Goal: Task Accomplishment & Management: Manage account settings

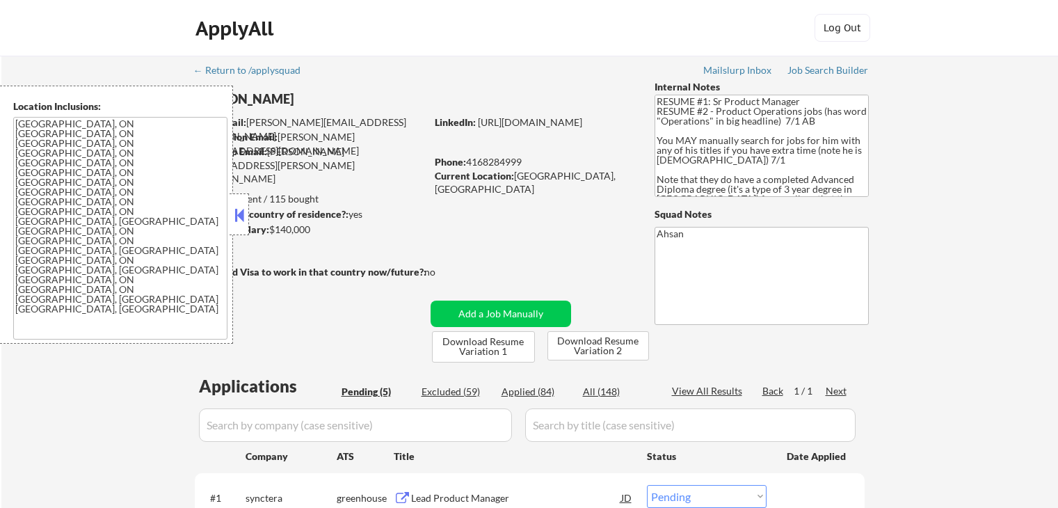
select select ""pending""
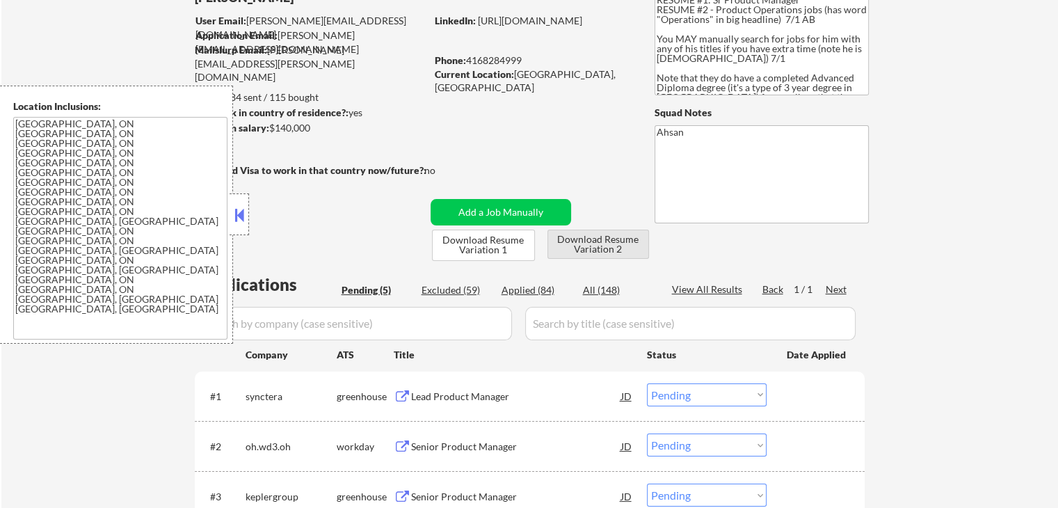
scroll to position [185, 0]
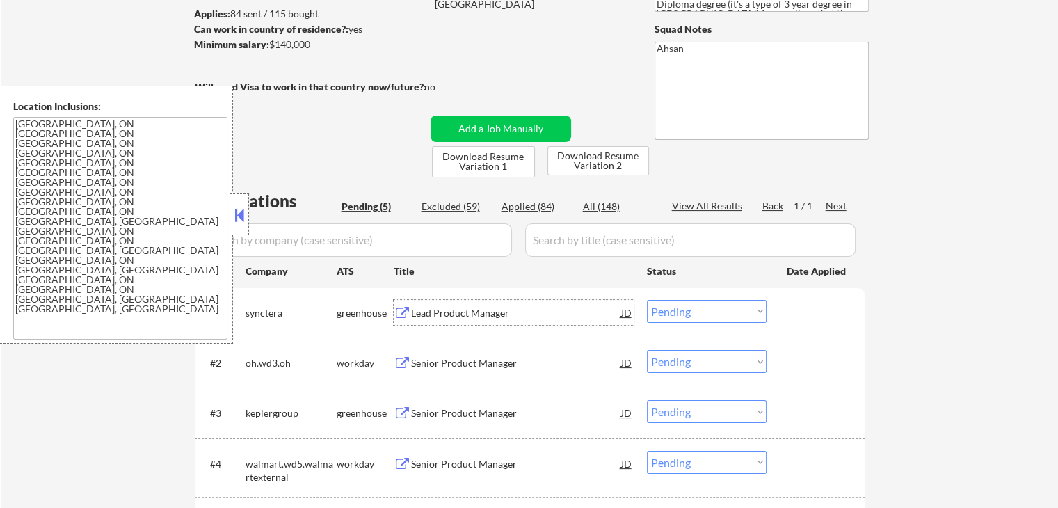
click at [414, 313] on div "Lead Product Manager" at bounding box center [516, 313] width 210 height 14
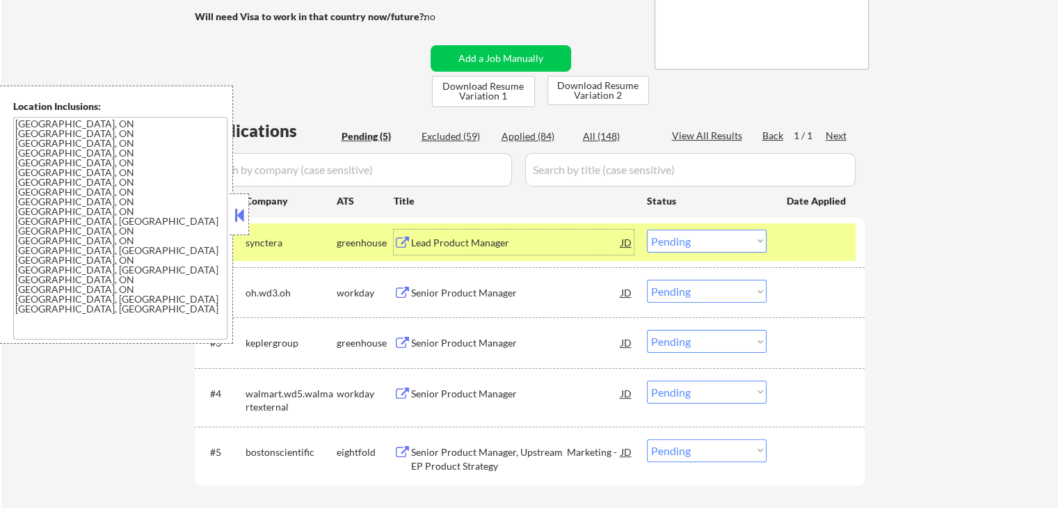
scroll to position [278, 0]
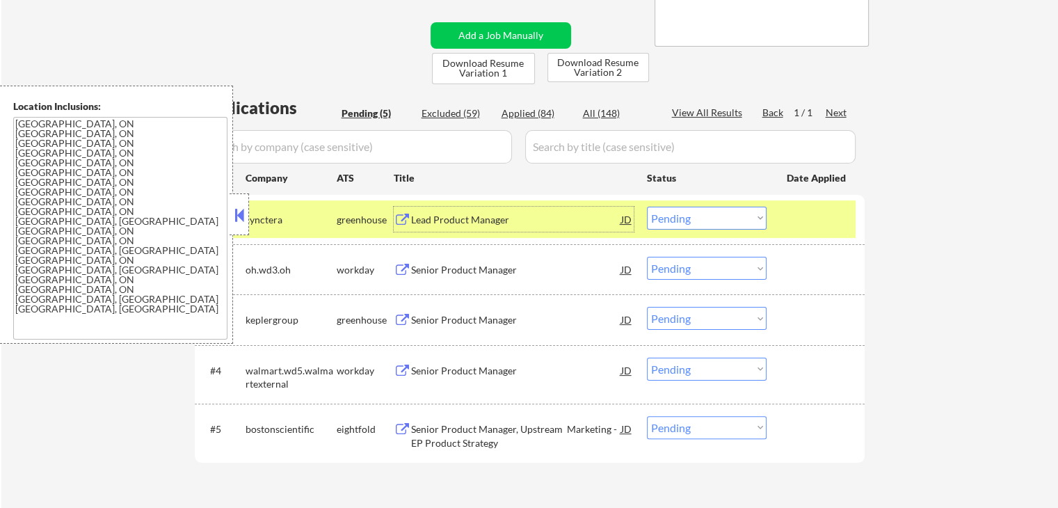
click at [437, 320] on div "Senior Product Manager" at bounding box center [516, 320] width 210 height 14
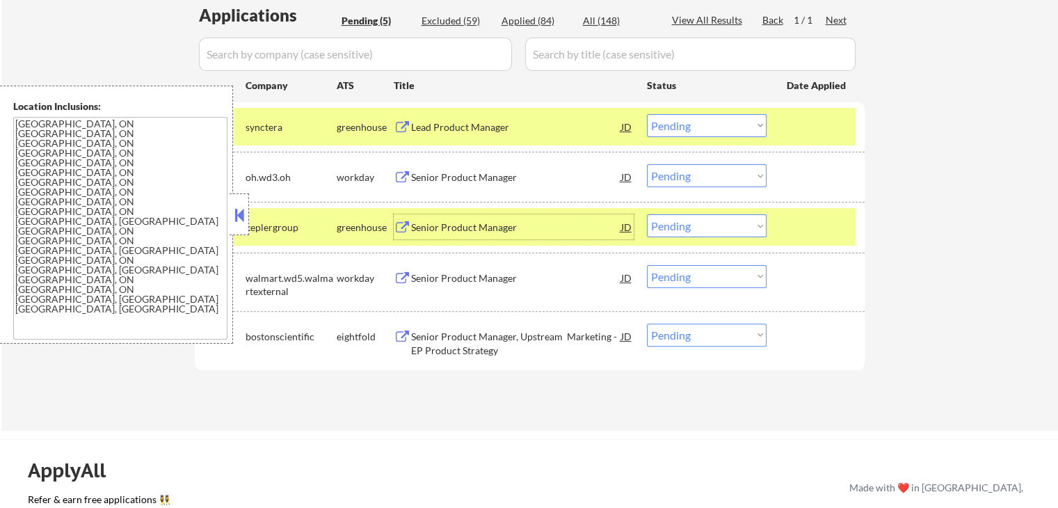
scroll to position [463, 0]
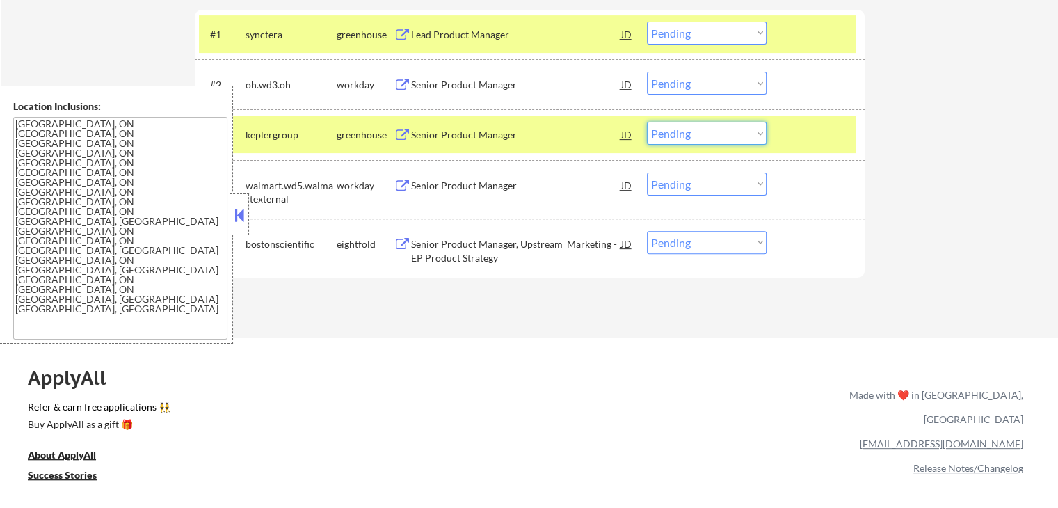
drag, startPoint x: 669, startPoint y: 134, endPoint x: 673, endPoint y: 143, distance: 9.0
click at [670, 134] on select "Choose an option... Pending Applied Excluded (Questions) Excluded (Expired) Exc…" at bounding box center [707, 133] width 120 height 23
click at [647, 122] on select "Choose an option... Pending Applied Excluded (Questions) Excluded (Expired) Exc…" at bounding box center [707, 133] width 120 height 23
select select ""pending""
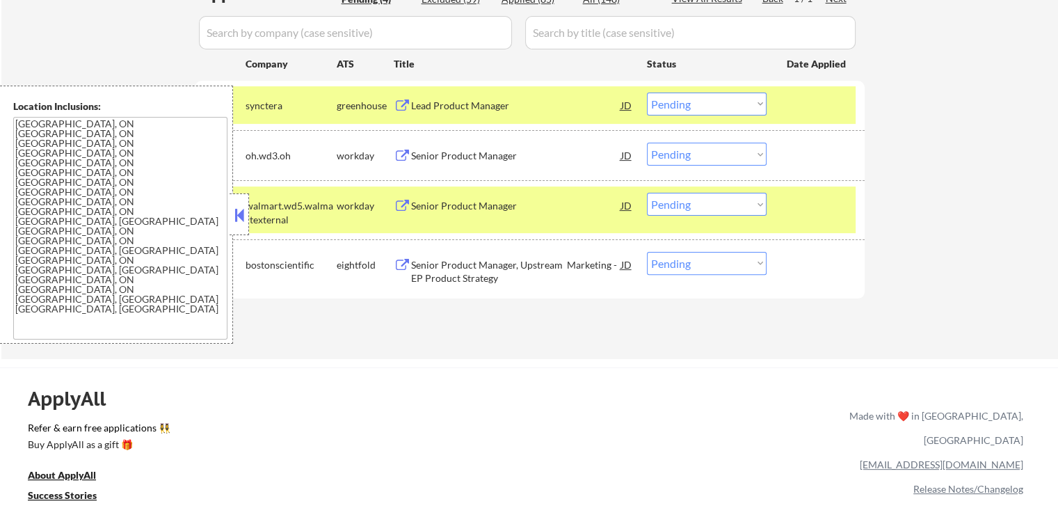
scroll to position [371, 0]
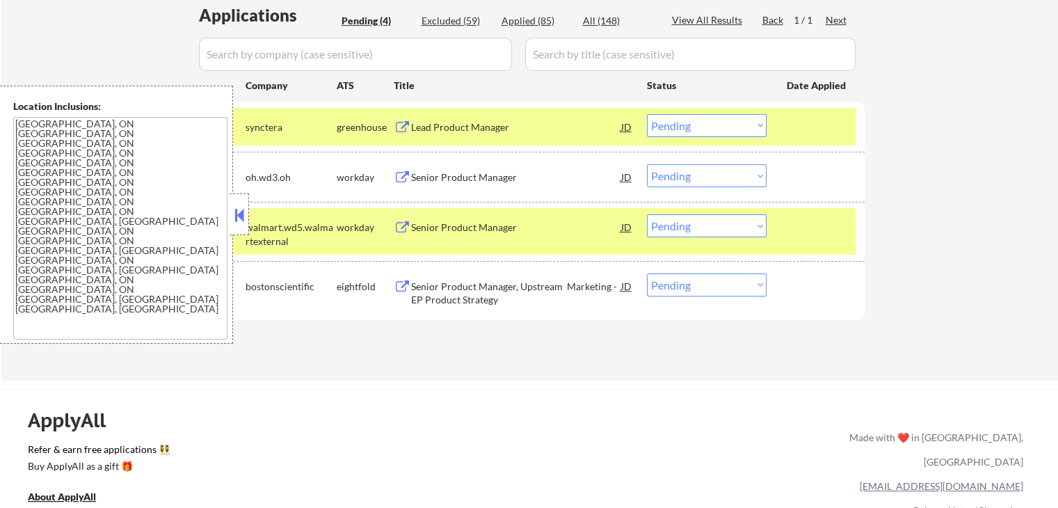
drag, startPoint x: 706, startPoint y: 126, endPoint x: 711, endPoint y: 133, distance: 8.9
click at [706, 126] on select "Choose an option... Pending Applied Excluded (Questions) Excluded (Expired) Exc…" at bounding box center [707, 125] width 120 height 23
click at [647, 114] on select "Choose an option... Pending Applied Excluded (Questions) Excluded (Expired) Exc…" at bounding box center [707, 125] width 120 height 23
click at [476, 222] on div "Senior Product Manager" at bounding box center [516, 228] width 210 height 14
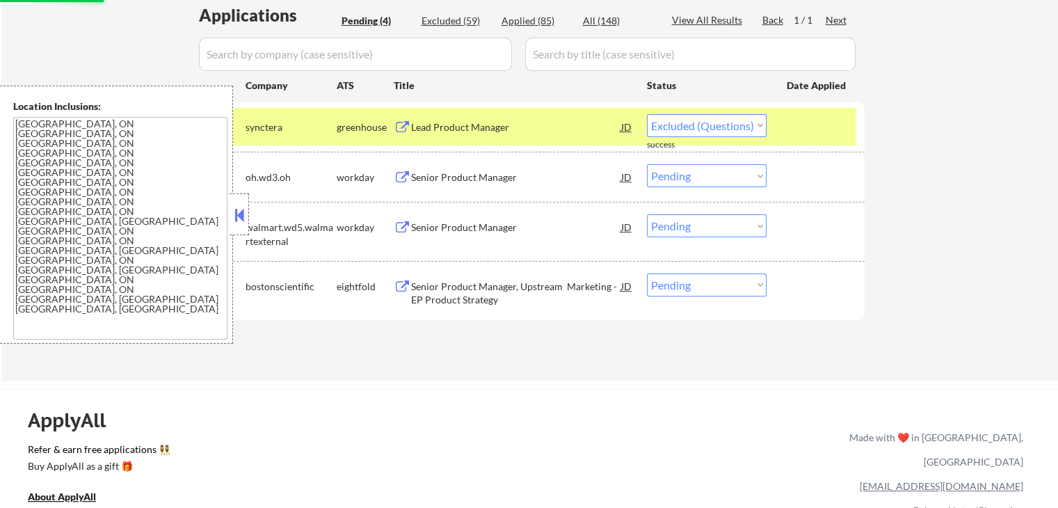
select select ""pending""
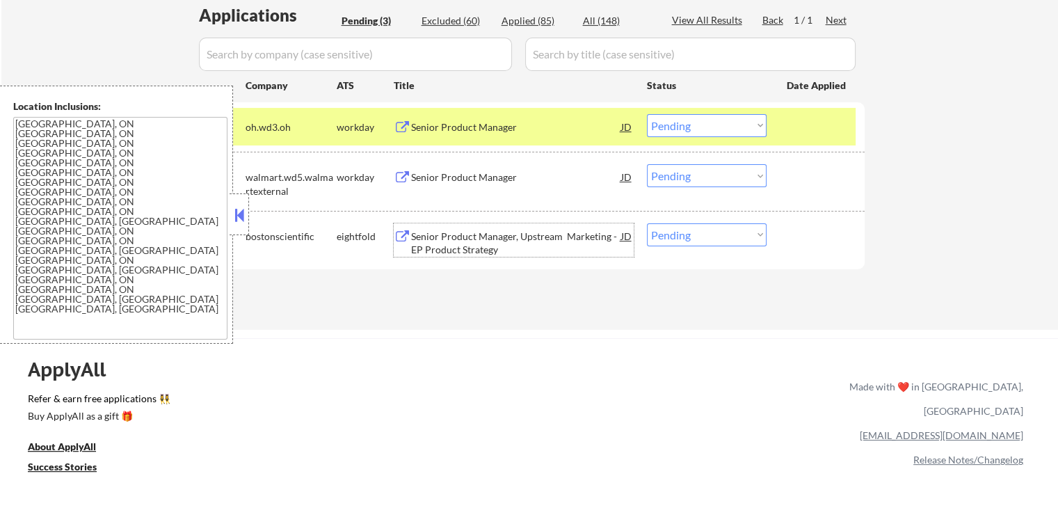
click at [443, 129] on div "Senior Product Manager" at bounding box center [516, 127] width 210 height 14
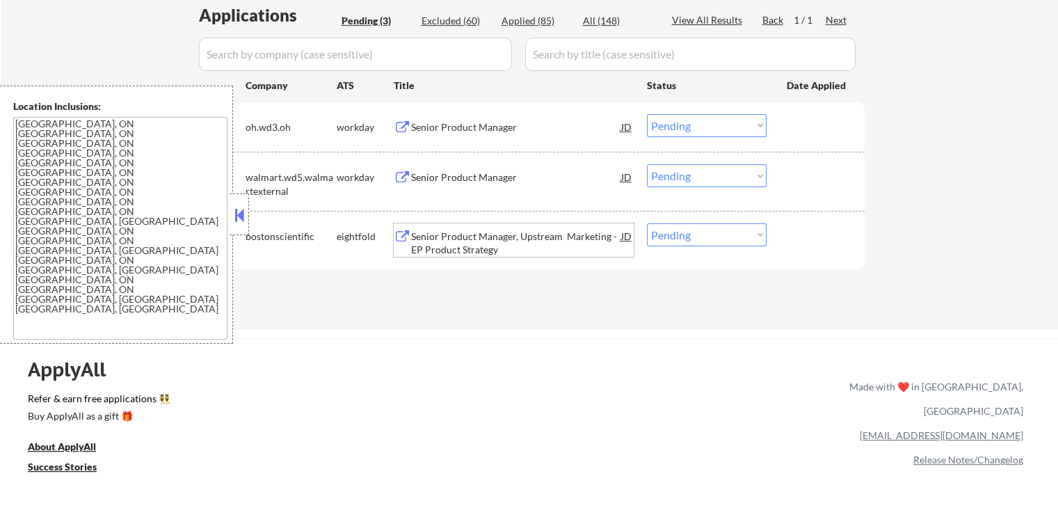
click at [420, 242] on div "Senior Product Manager, Upstream Marketing - EP Product Strategy" at bounding box center [516, 243] width 210 height 27
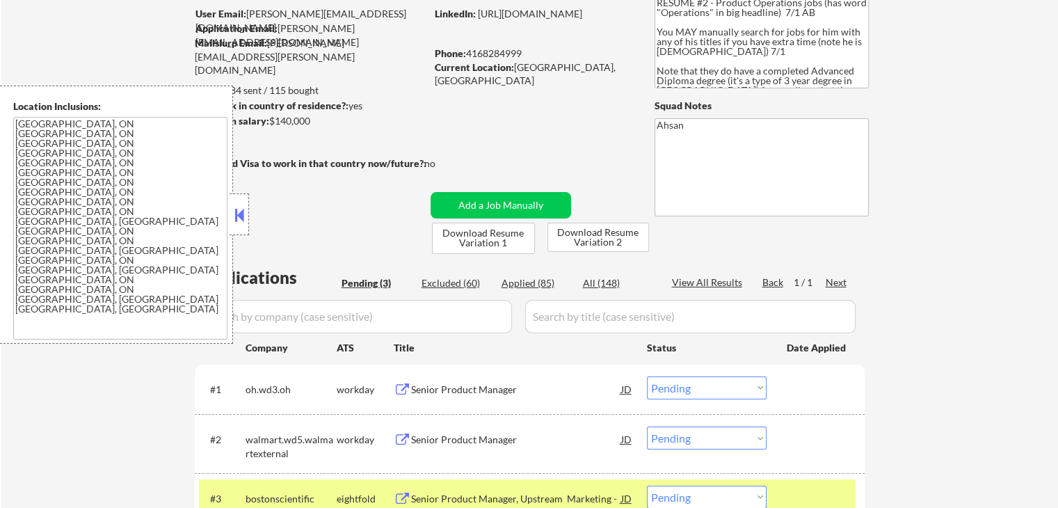
scroll to position [93, 0]
